Goal: Find specific page/section: Find specific page/section

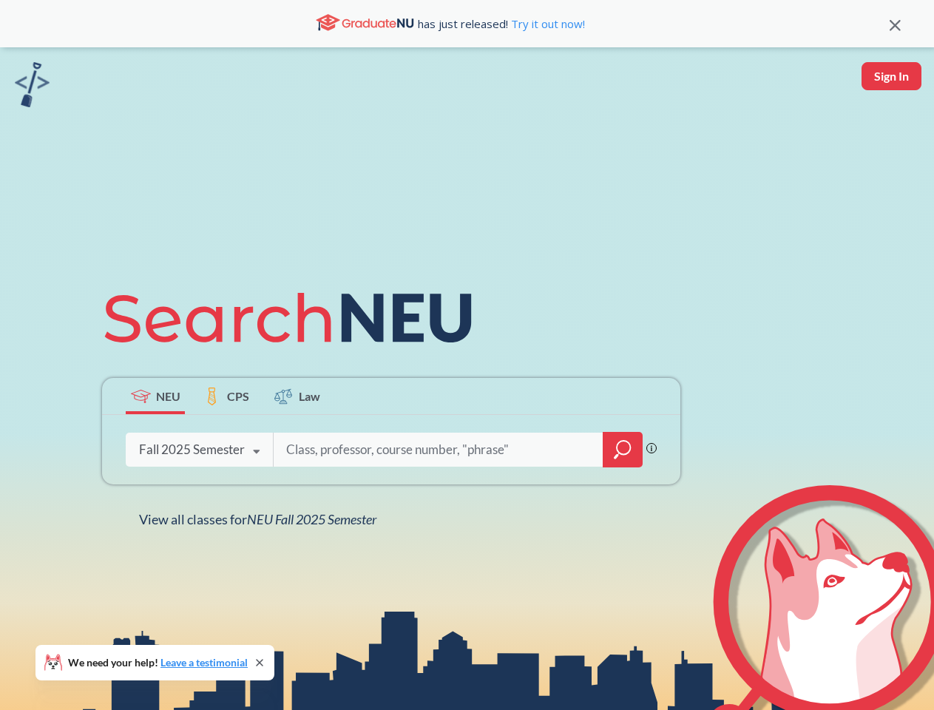
click at [467, 355] on icon at bounding box center [294, 318] width 385 height 83
click at [895, 24] on icon at bounding box center [895, 25] width 11 height 11
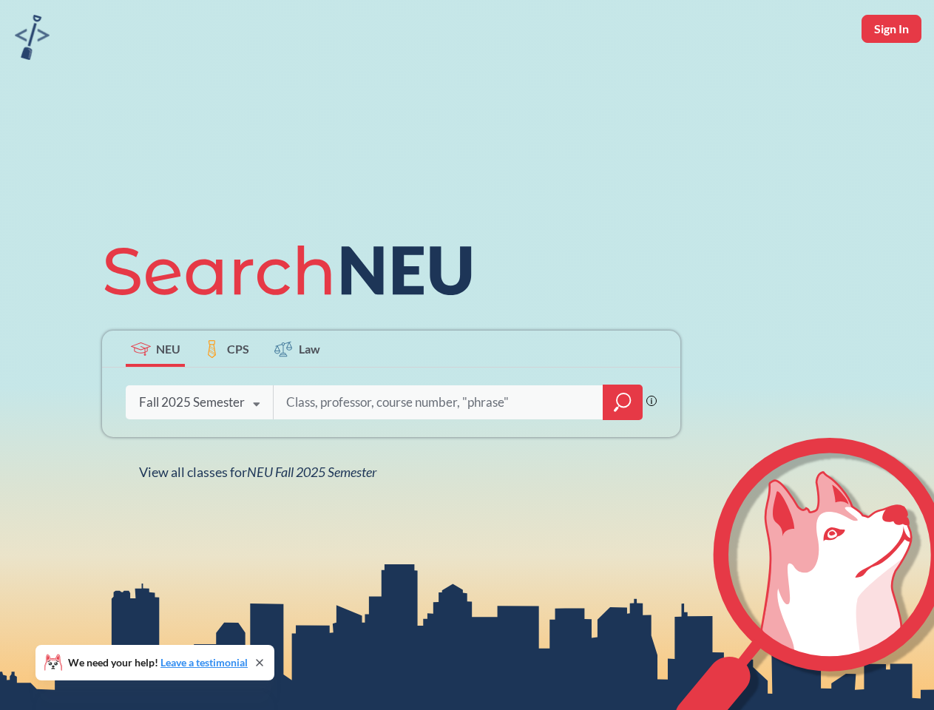
click at [892, 76] on div "NEU CPS Law Phrase search guarantees the exact search appears in the results. E…" at bounding box center [467, 355] width 934 height 710
click at [155, 396] on div "Fall 2025 Semester" at bounding box center [192, 402] width 106 height 16
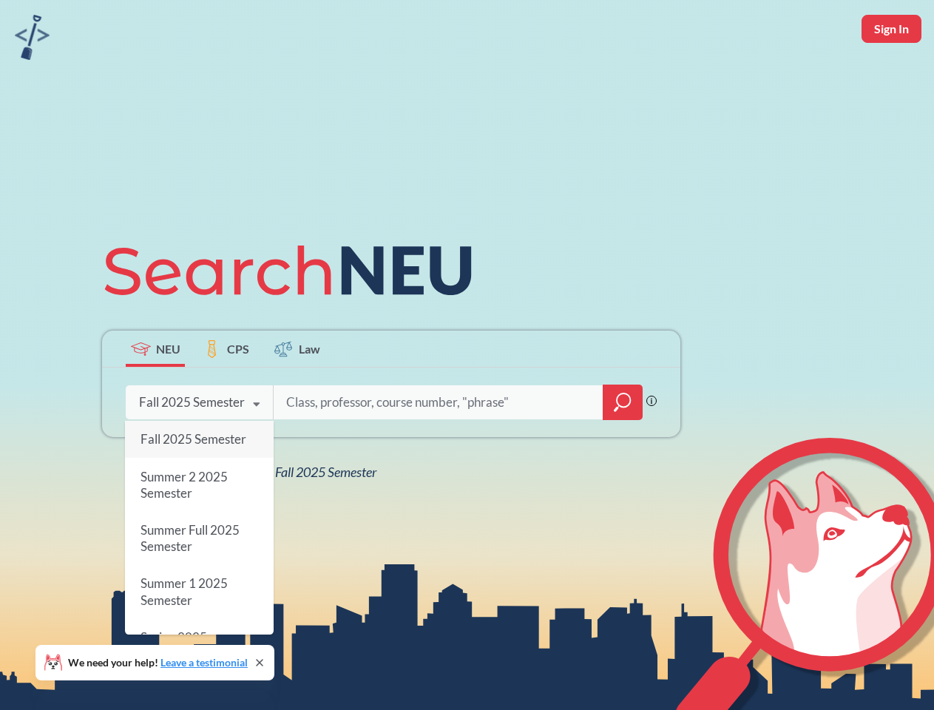
click at [226, 396] on div "Fall 2025 Semester" at bounding box center [192, 402] width 106 height 16
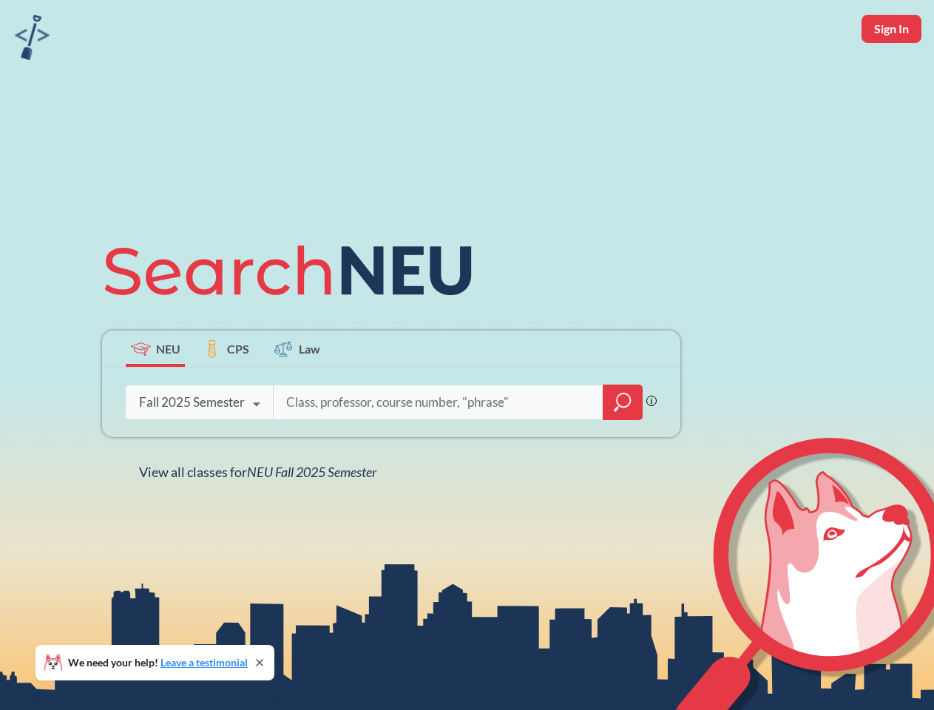
click at [297, 396] on input "search" at bounding box center [439, 402] width 308 height 31
click at [623, 450] on div "NEU CPS Law Phrase search guarantees the exact search appears in the results. E…" at bounding box center [391, 355] width 596 height 252
click at [199, 450] on div "NEU CPS Law Phrase search guarantees the exact search appears in the results. E…" at bounding box center [391, 355] width 596 height 252
click at [257, 452] on div "NEU CPS Law Phrase search guarantees the exact search appears in the results. E…" at bounding box center [391, 355] width 596 height 252
click at [261, 519] on div "NEU CPS Law Phrase search guarantees the exact search appears in the results. E…" at bounding box center [467, 355] width 934 height 710
